Goal: Task Accomplishment & Management: Use online tool/utility

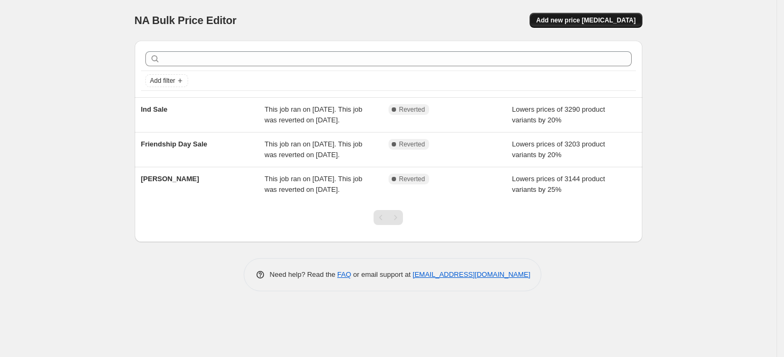
click at [583, 17] on span "Add new price change job" at bounding box center [585, 20] width 99 height 9
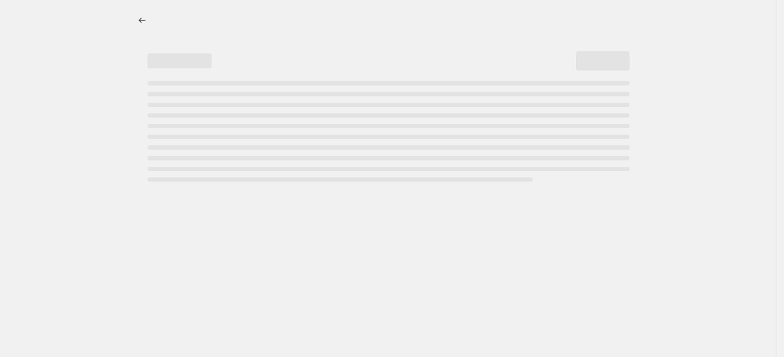
select select "percentage"
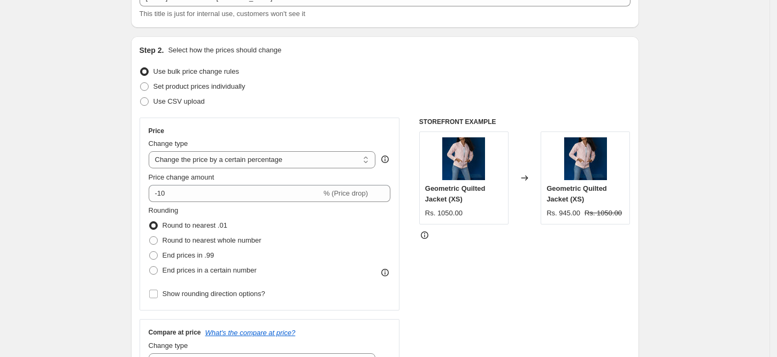
scroll to position [104, 0]
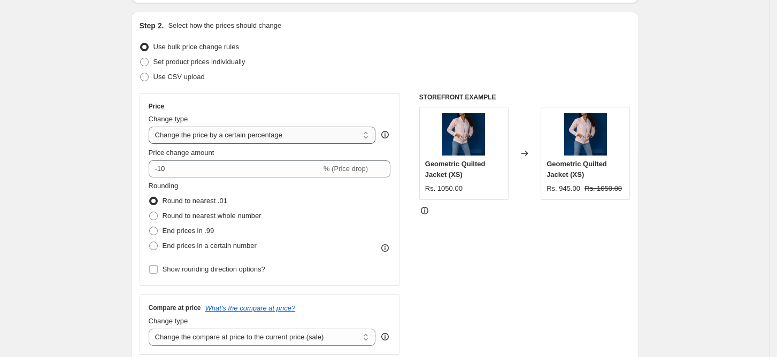
click at [299, 132] on select "Change the price to a certain amount Change the price by a certain amount Chang…" at bounding box center [262, 135] width 227 height 17
click at [486, 276] on div "STOREFRONT EXAMPLE Geometric Quilted Jacket (XS) Rs. 1050.00 Changed to Geometr…" at bounding box center [524, 224] width 211 height 262
